Goal: Task Accomplishment & Management: Manage account settings

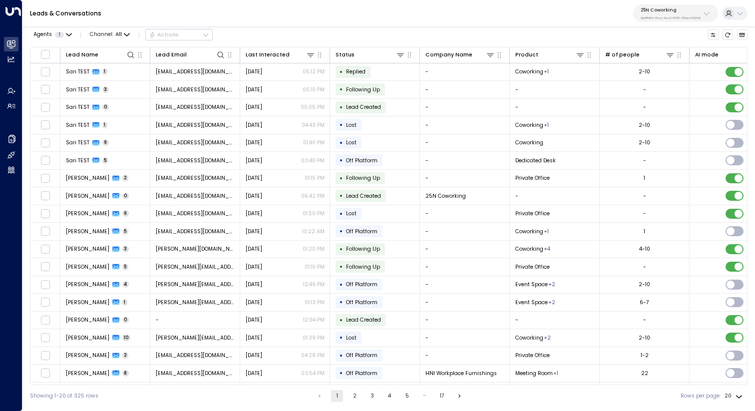
click at [658, 14] on div "25N Coworking 3b9800f4-81ca-4ec0-8758-72fbe4763f36" at bounding box center [671, 13] width 60 height 13
type input "***"
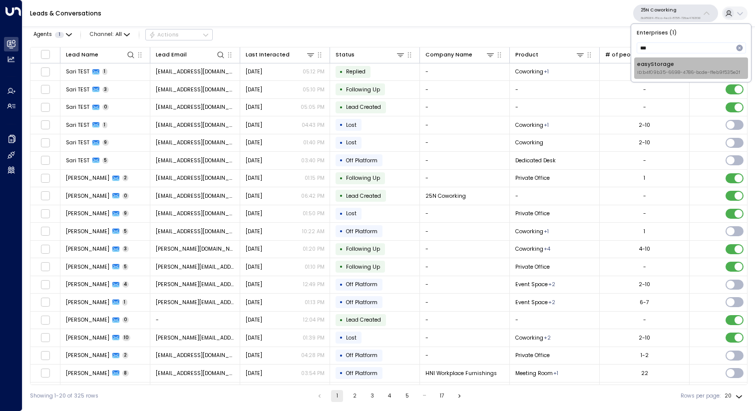
click at [652, 60] on div "easyStorage ID: b4f09b35-6698-4786-bcde-ffeb9f535e2f" at bounding box center [688, 67] width 103 height 15
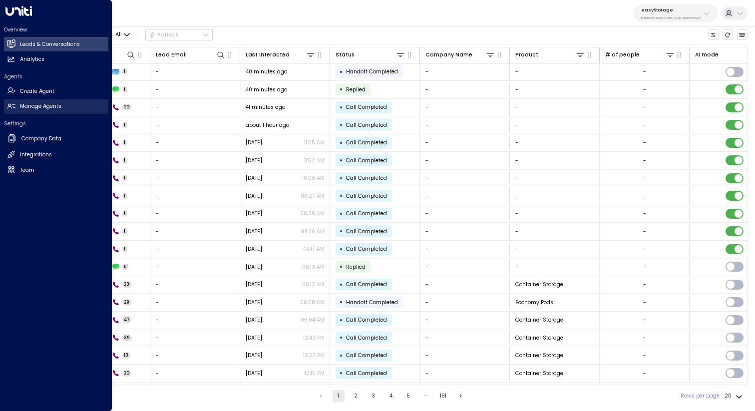
click at [29, 104] on h2 "Manage Agents" at bounding box center [40, 106] width 41 height 8
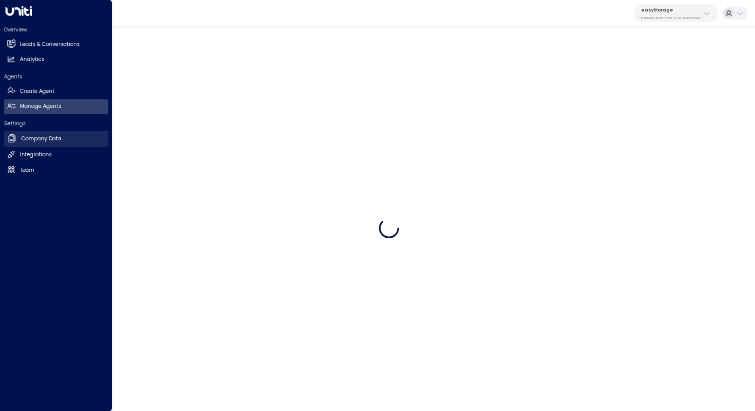
click at [39, 135] on h2 "Company Data" at bounding box center [41, 139] width 40 height 8
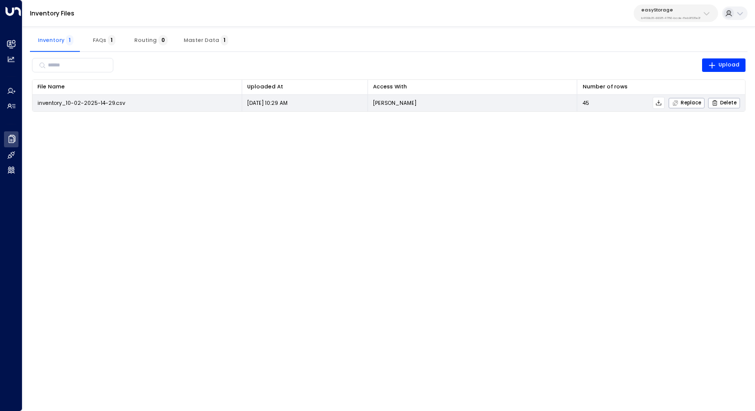
click at [661, 101] on icon at bounding box center [658, 102] width 7 height 7
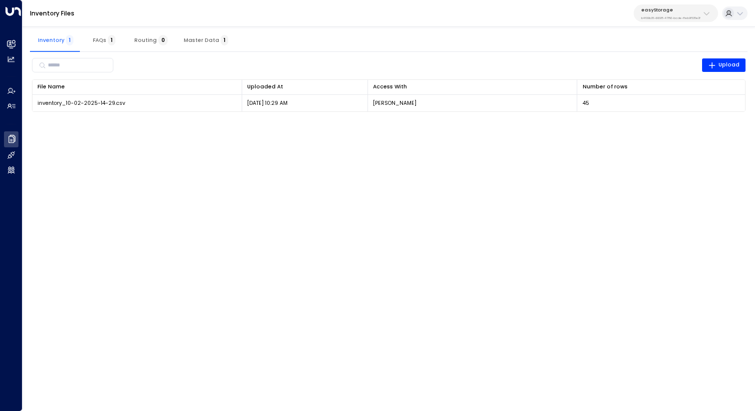
click at [211, 41] on span "Master Data 1" at bounding box center [206, 40] width 44 height 6
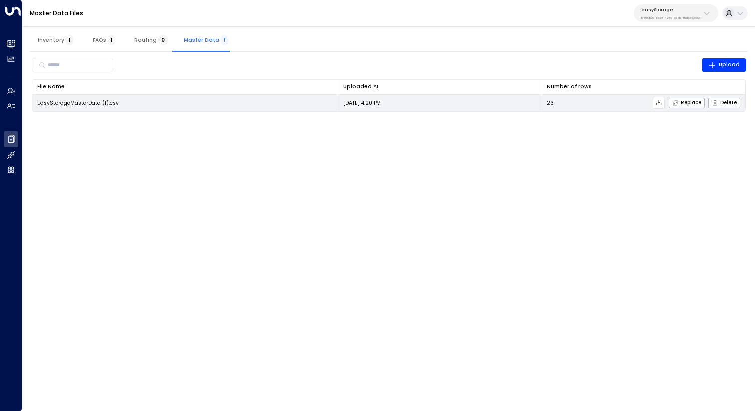
click at [660, 102] on icon at bounding box center [658, 102] width 5 height 5
click at [693, 100] on span "Replace" at bounding box center [686, 103] width 29 height 6
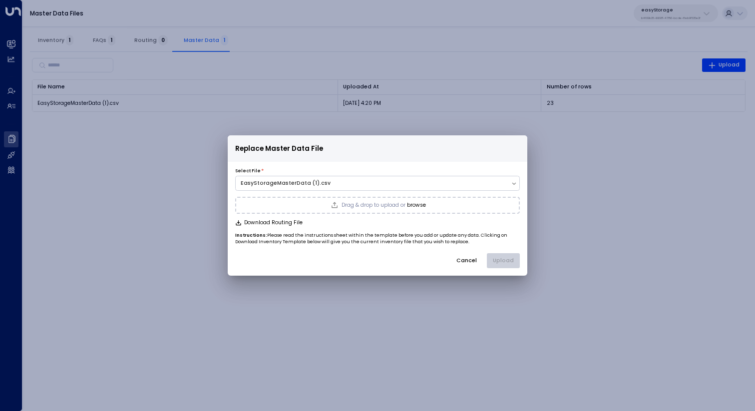
click at [402, 205] on span "Drag & drop to upload or" at bounding box center [373, 205] width 64 height 5
click at [509, 260] on button "Upload" at bounding box center [503, 260] width 33 height 15
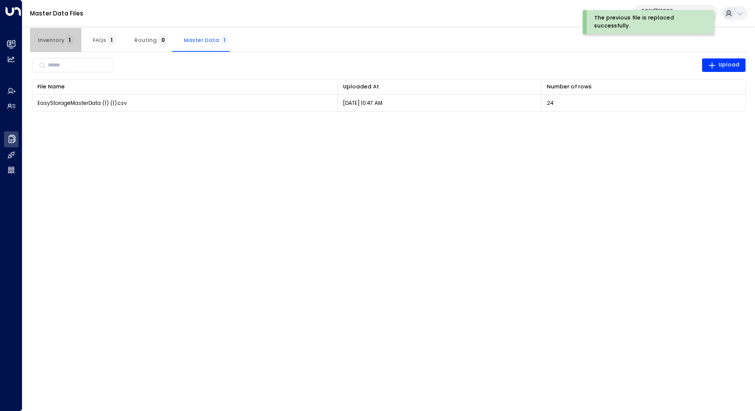
click at [60, 43] on button "Inventory 1" at bounding box center [55, 40] width 51 height 24
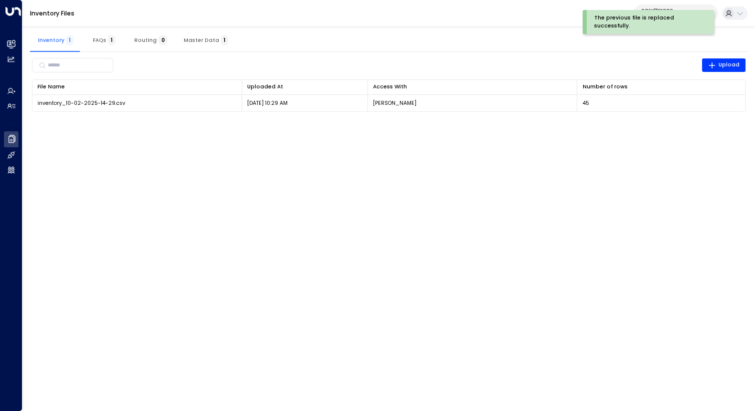
click at [341, 121] on html "The previous file is replaced successfully. Overview Leads & Conversations Lead…" at bounding box center [377, 60] width 755 height 121
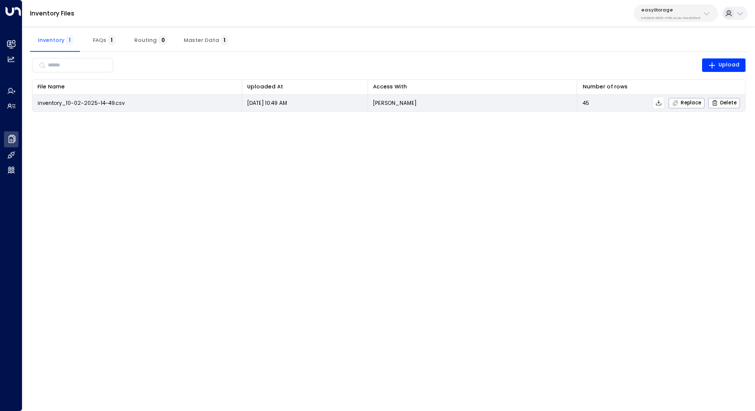
click at [661, 104] on icon at bounding box center [658, 102] width 5 height 5
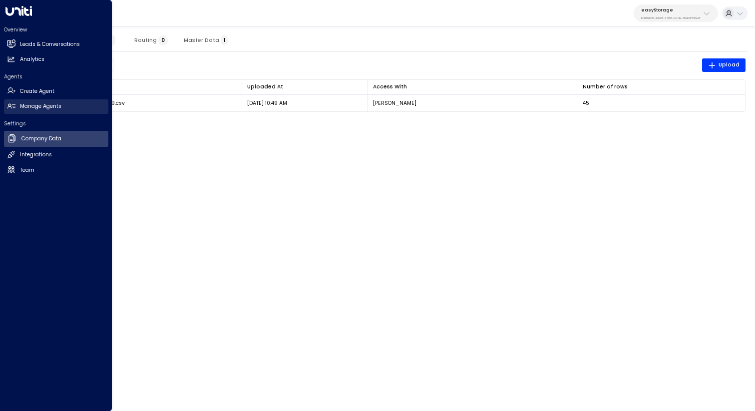
click at [53, 105] on h2 "Manage Agents" at bounding box center [40, 106] width 41 height 8
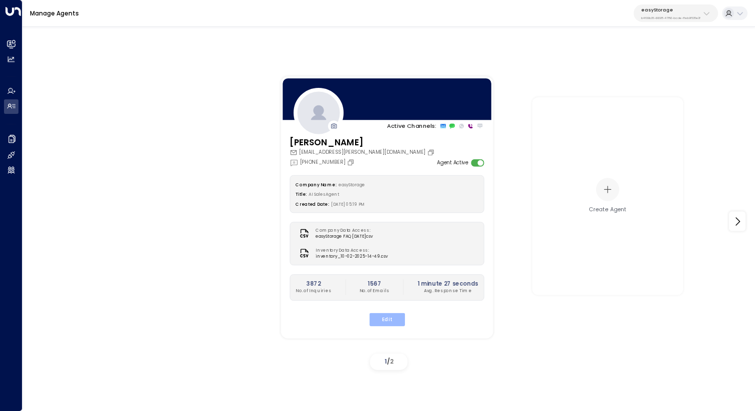
click at [384, 319] on button "Edit" at bounding box center [386, 319] width 35 height 13
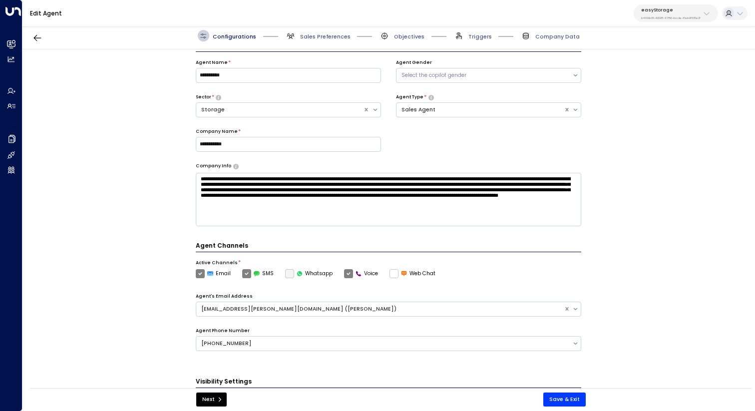
scroll to position [22, 0]
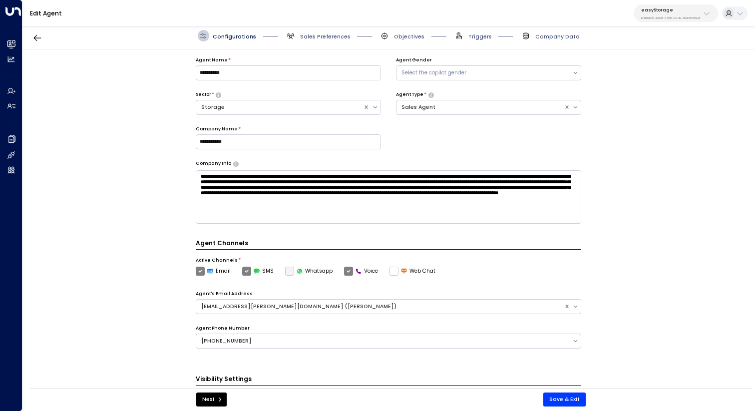
click at [378, 217] on textarea "**********" at bounding box center [389, 196] width 386 height 53
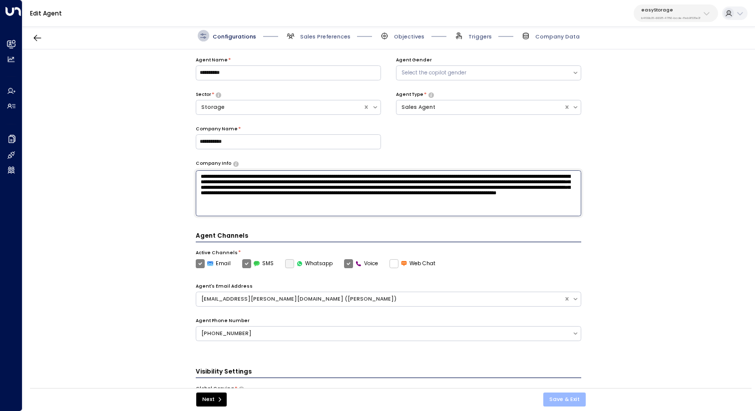
type textarea "**********"
click at [559, 400] on button "Save & Exit" at bounding box center [564, 399] width 42 height 14
